Goal: Information Seeking & Learning: Check status

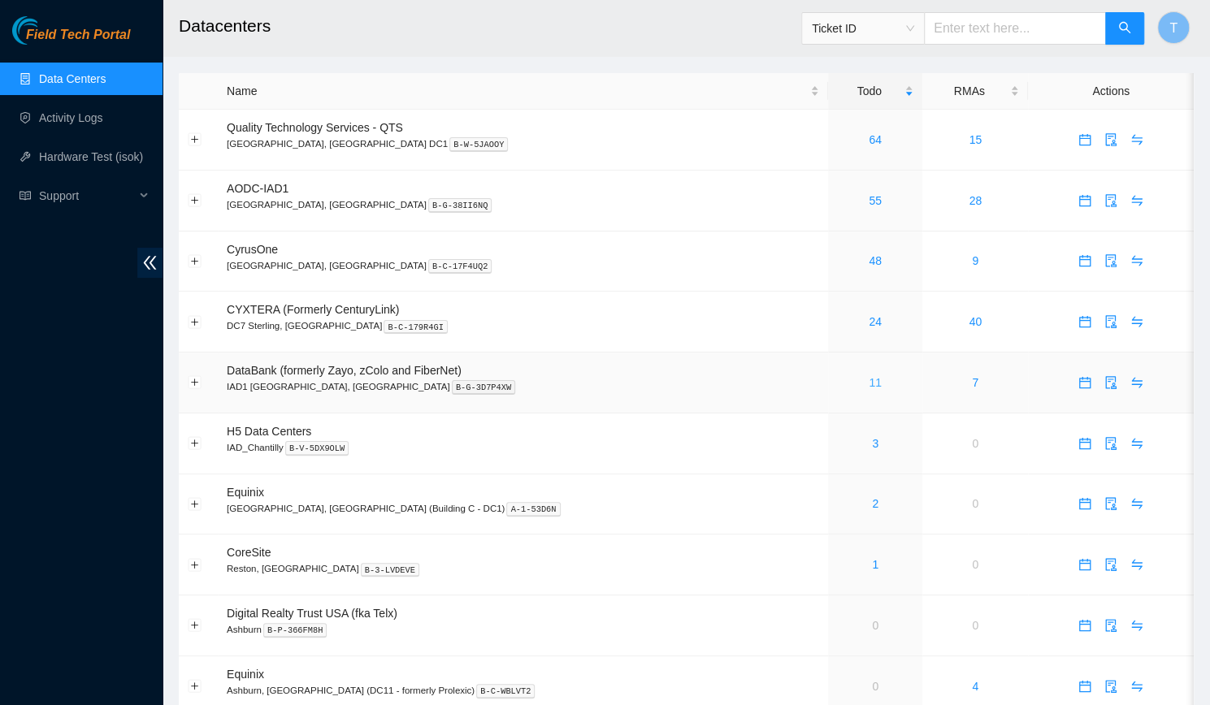
click at [869, 383] on link "11" at bounding box center [875, 382] width 13 height 13
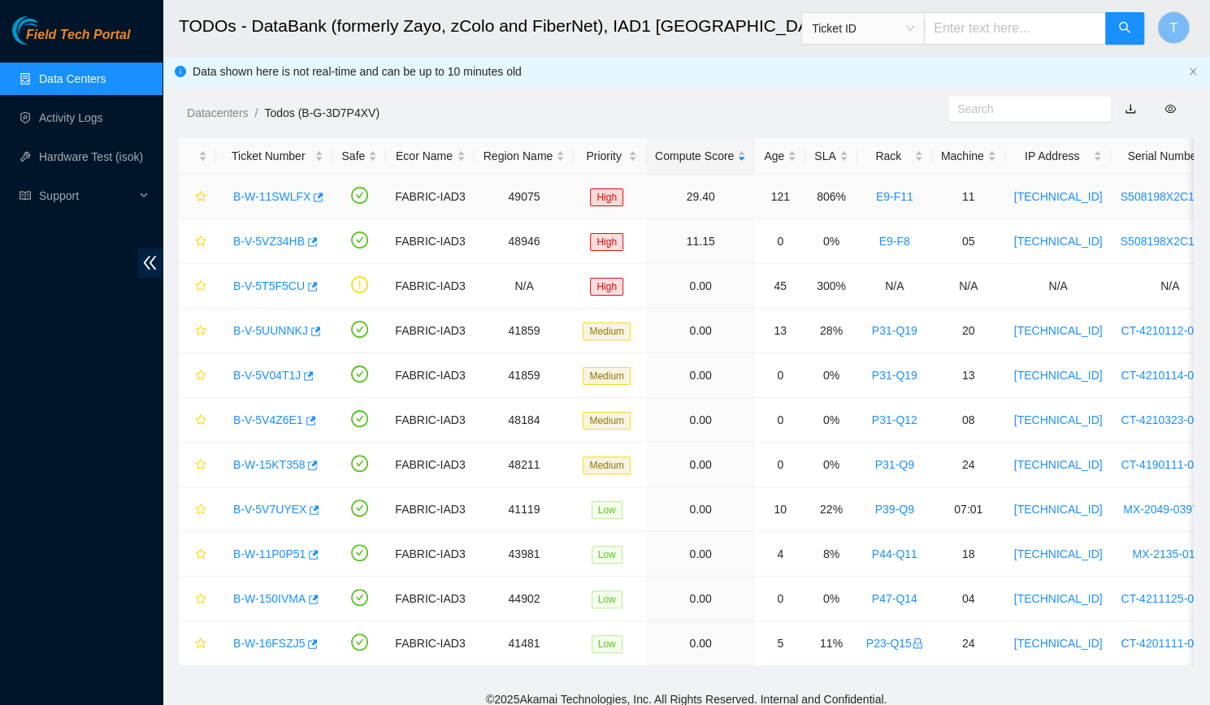
click at [279, 197] on link "B-W-11SWLFX" at bounding box center [271, 196] width 77 height 13
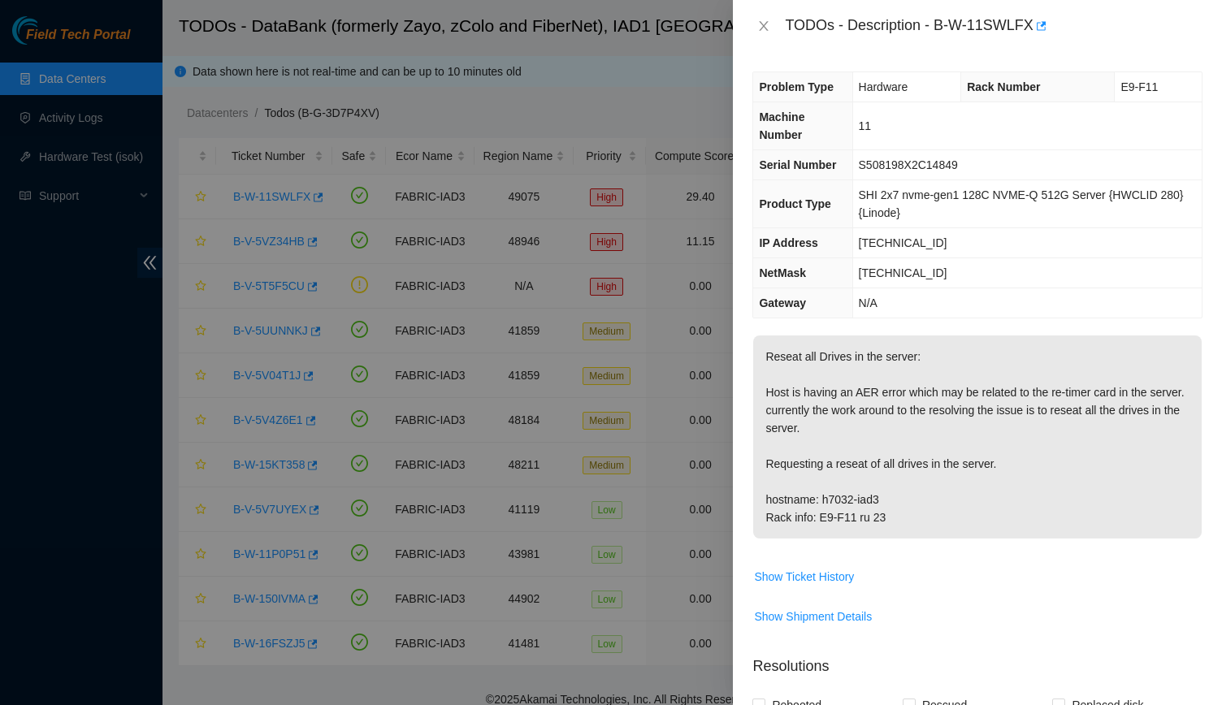
click at [776, 30] on div "TODOs - Description - B-W-11SWLFX" at bounding box center [977, 26] width 450 height 26
click at [767, 22] on icon "close" at bounding box center [764, 26] width 9 height 10
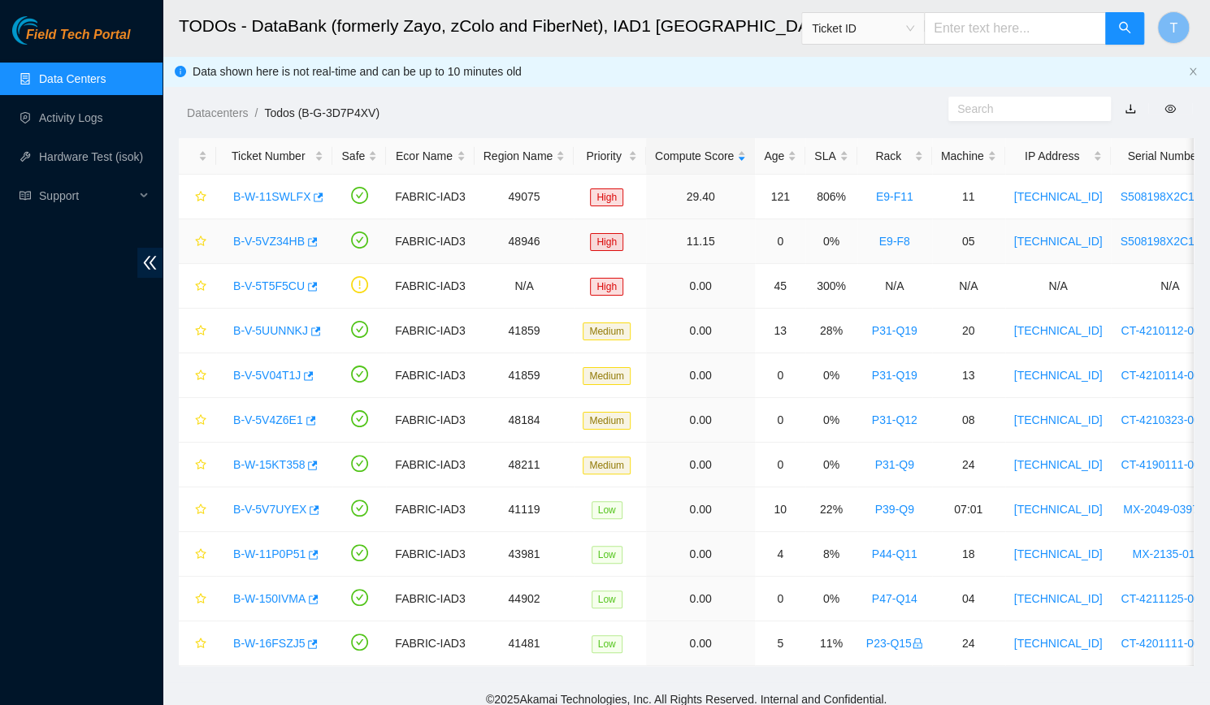
click at [271, 232] on div "B-V-5VZ34HB" at bounding box center [274, 241] width 98 height 26
click at [265, 279] on link "B-V-5T5F5CU" at bounding box center [268, 285] width 71 height 13
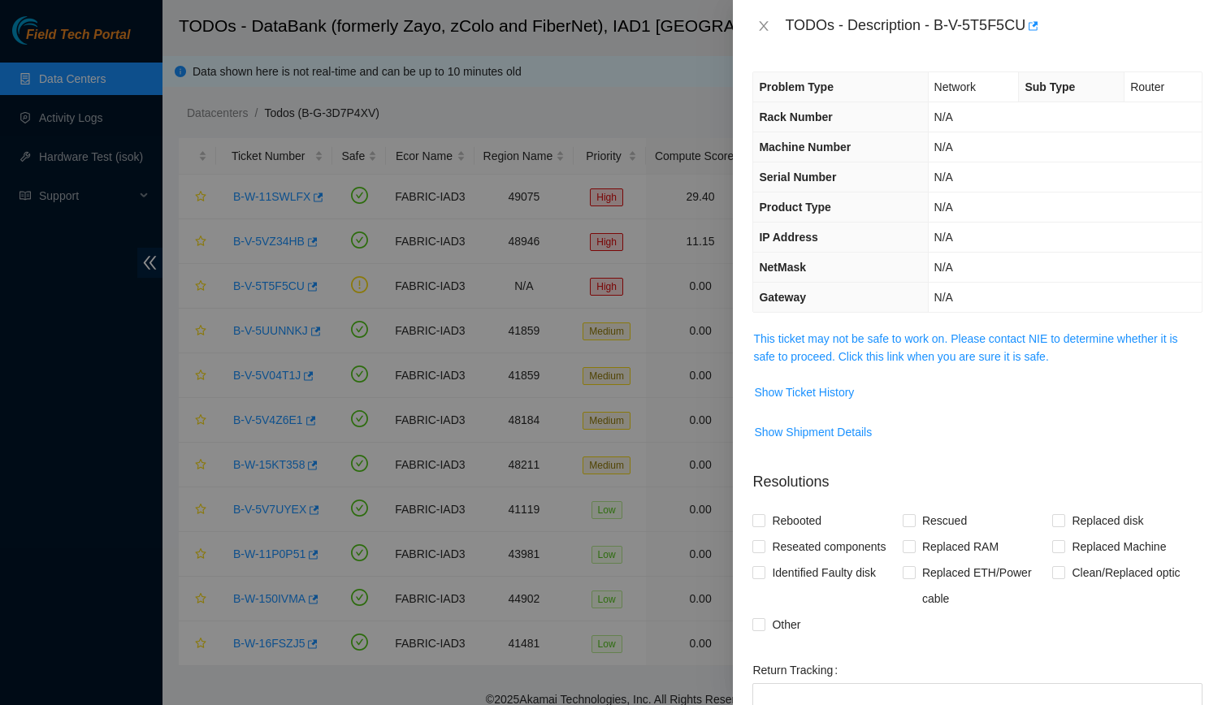
click at [828, 313] on div "Problem Type Network Sub Type Router Rack Number N/A Machine Number N/A Serial …" at bounding box center [977, 378] width 489 height 653
click at [828, 339] on link "This ticket may not be safe to work on. Please contact NIE to determine whether…" at bounding box center [965, 347] width 424 height 31
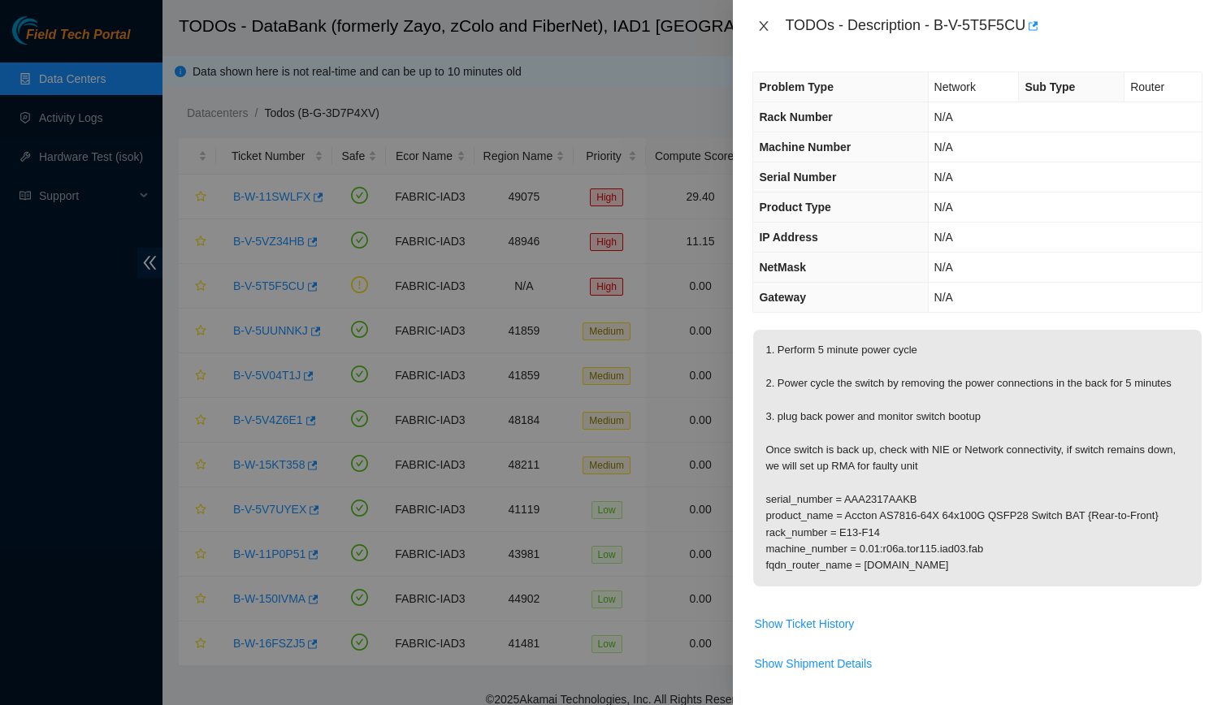
click at [764, 21] on icon "close" at bounding box center [763, 25] width 13 height 13
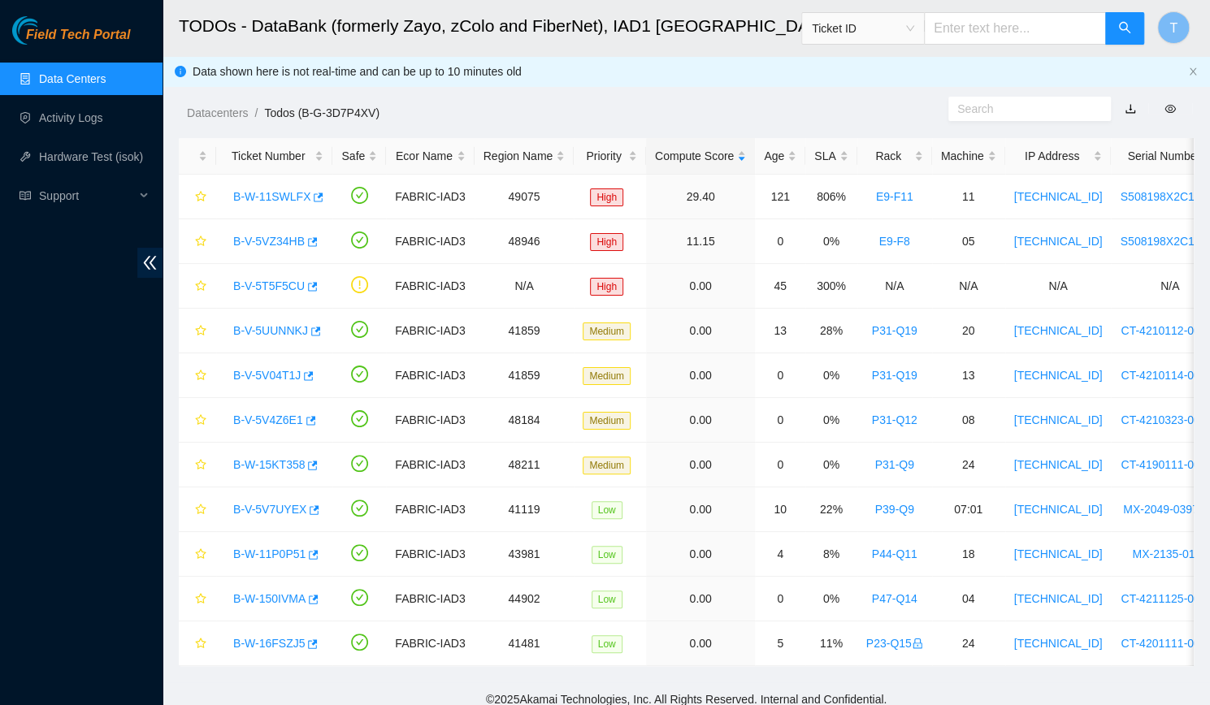
click at [106, 83] on link "Data Centers" at bounding box center [72, 78] width 67 height 13
